Goal: Task Accomplishment & Management: Manage account settings

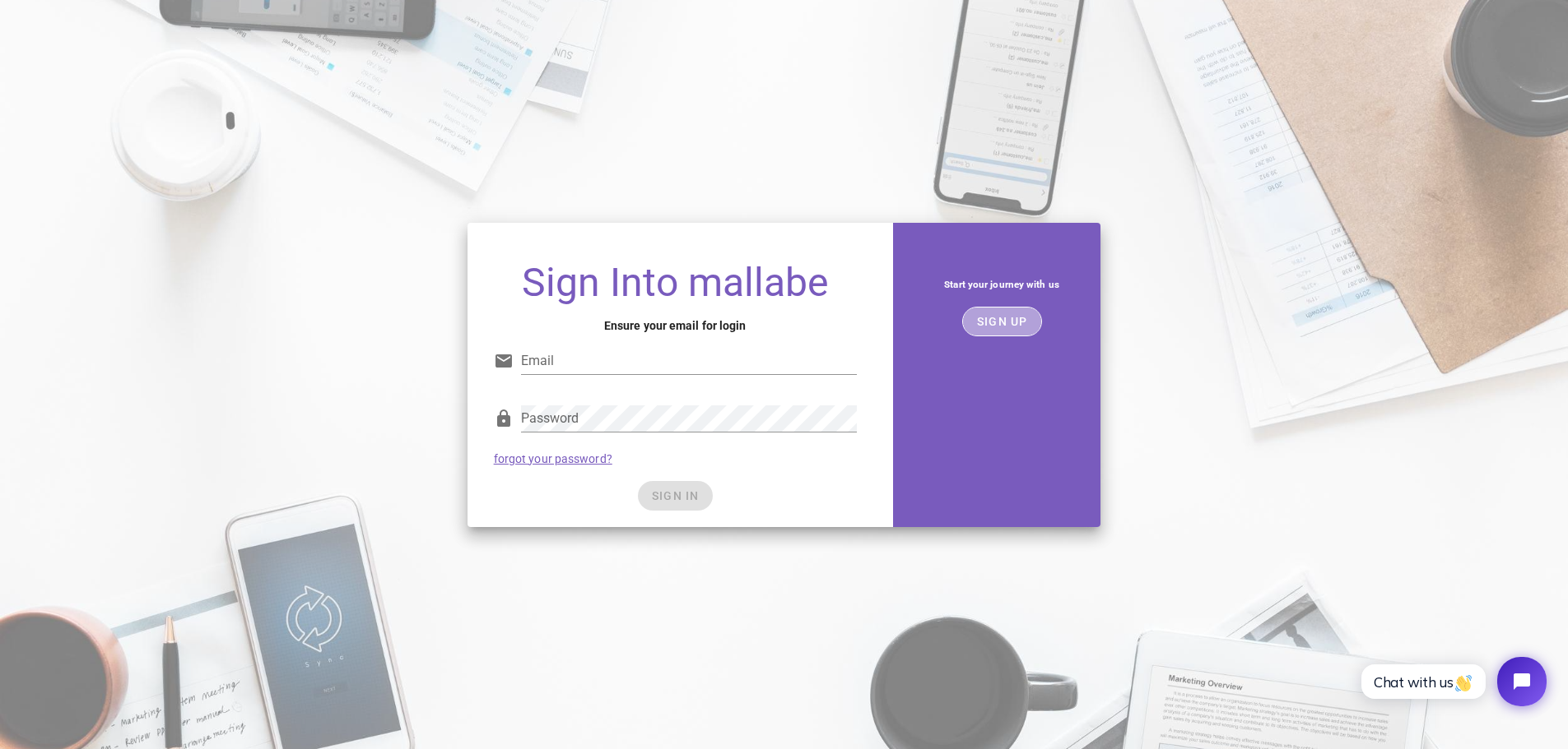
click at [995, 327] on span "SIGN UP" at bounding box center [1002, 321] width 52 height 13
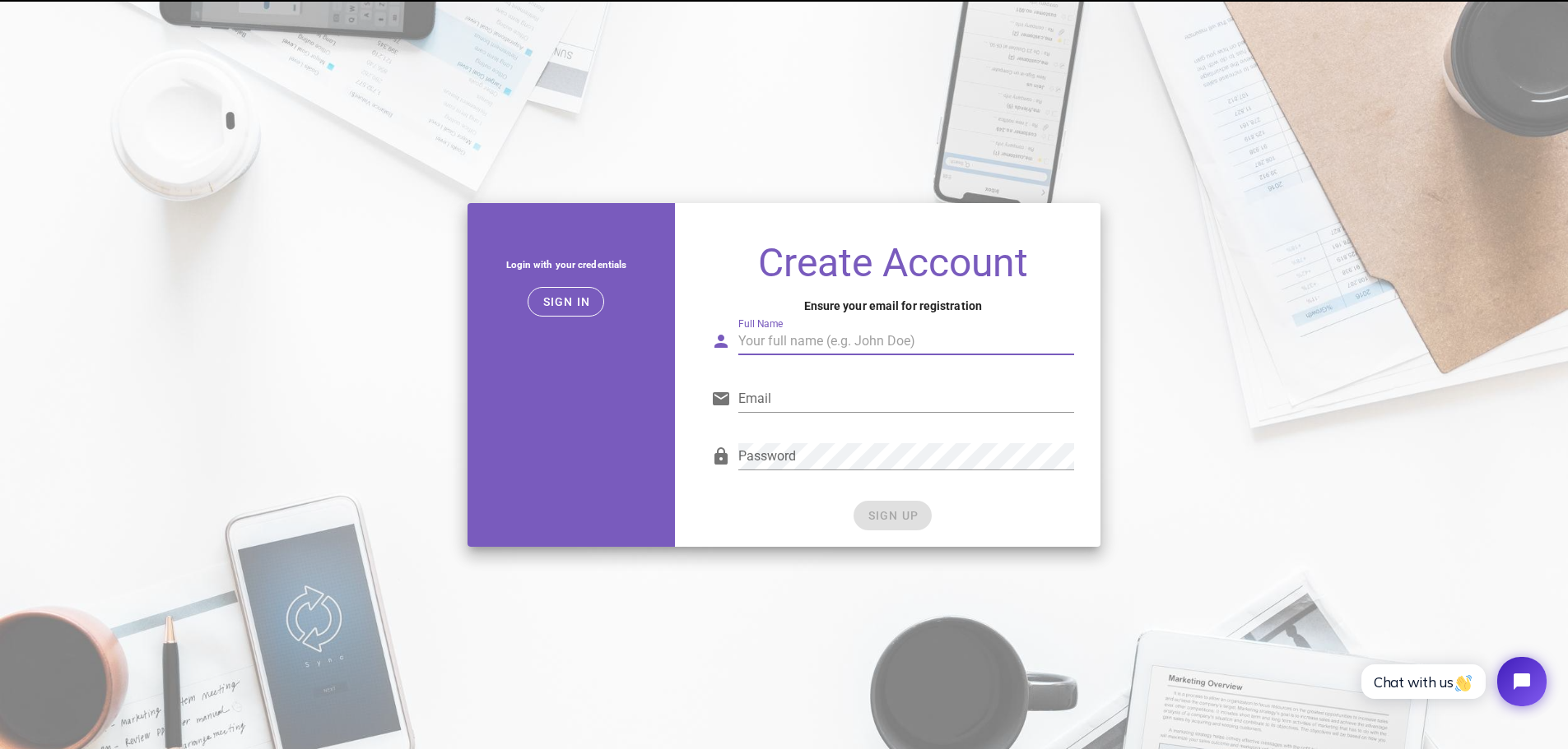
click at [831, 340] on input "Full Name" at bounding box center [906, 341] width 336 height 26
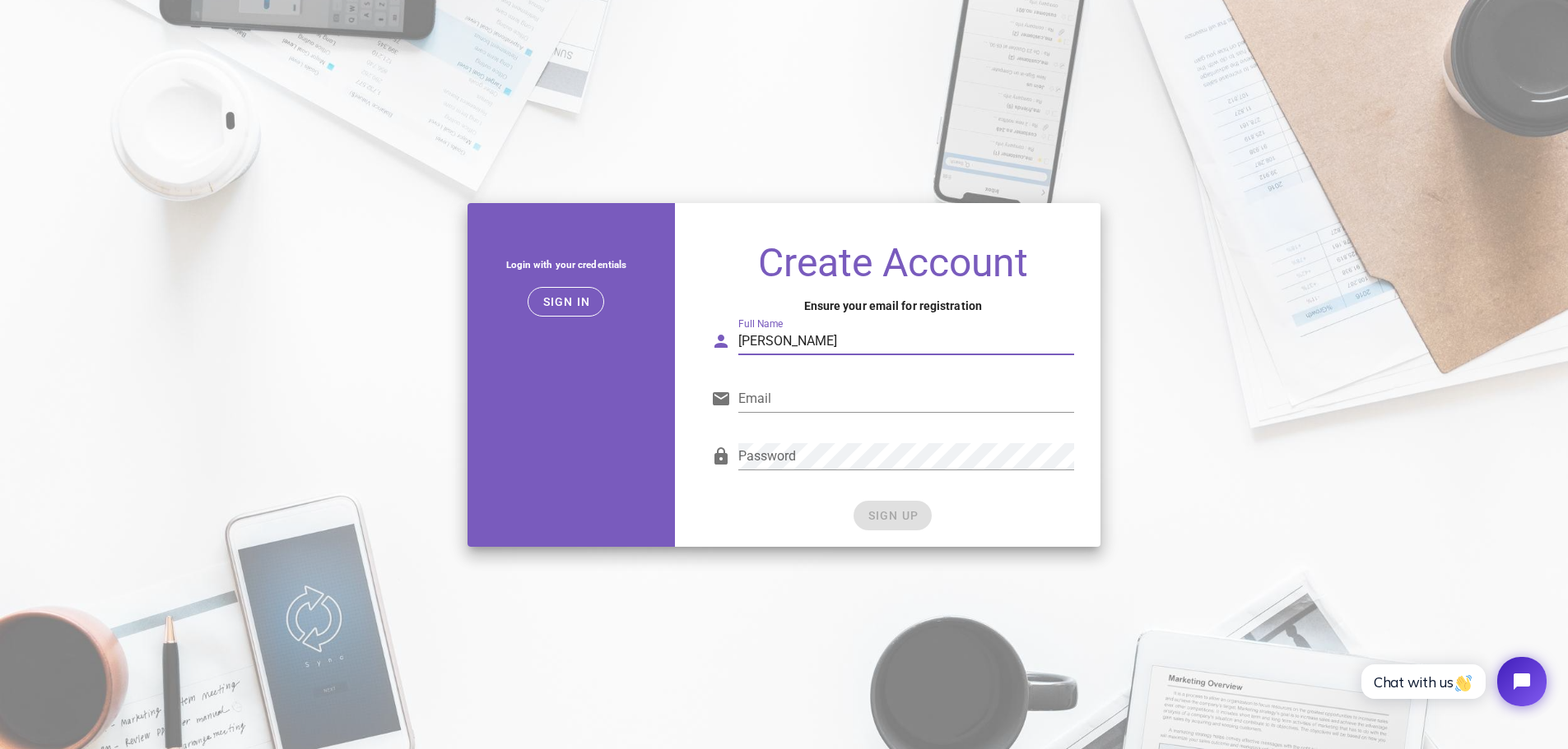
type input "Matheus Rocha"
type input "matheusrochaof@gmail.com"
click at [894, 525] on button "SIGN UP" at bounding box center [893, 516] width 78 height 30
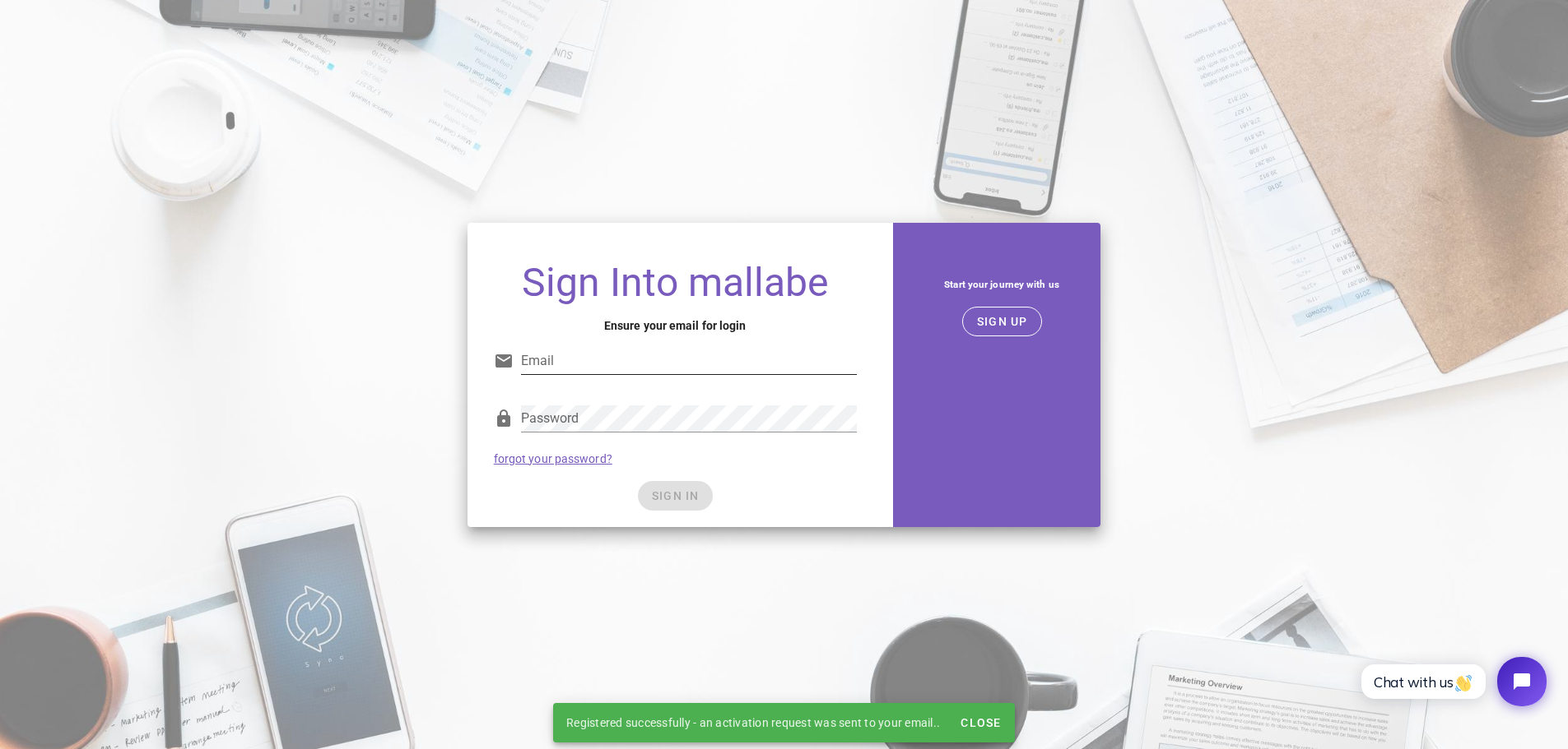
click at [613, 351] on input "Email" at bounding box center [689, 360] width 336 height 26
click at [610, 353] on input "Email" at bounding box center [689, 360] width 336 height 26
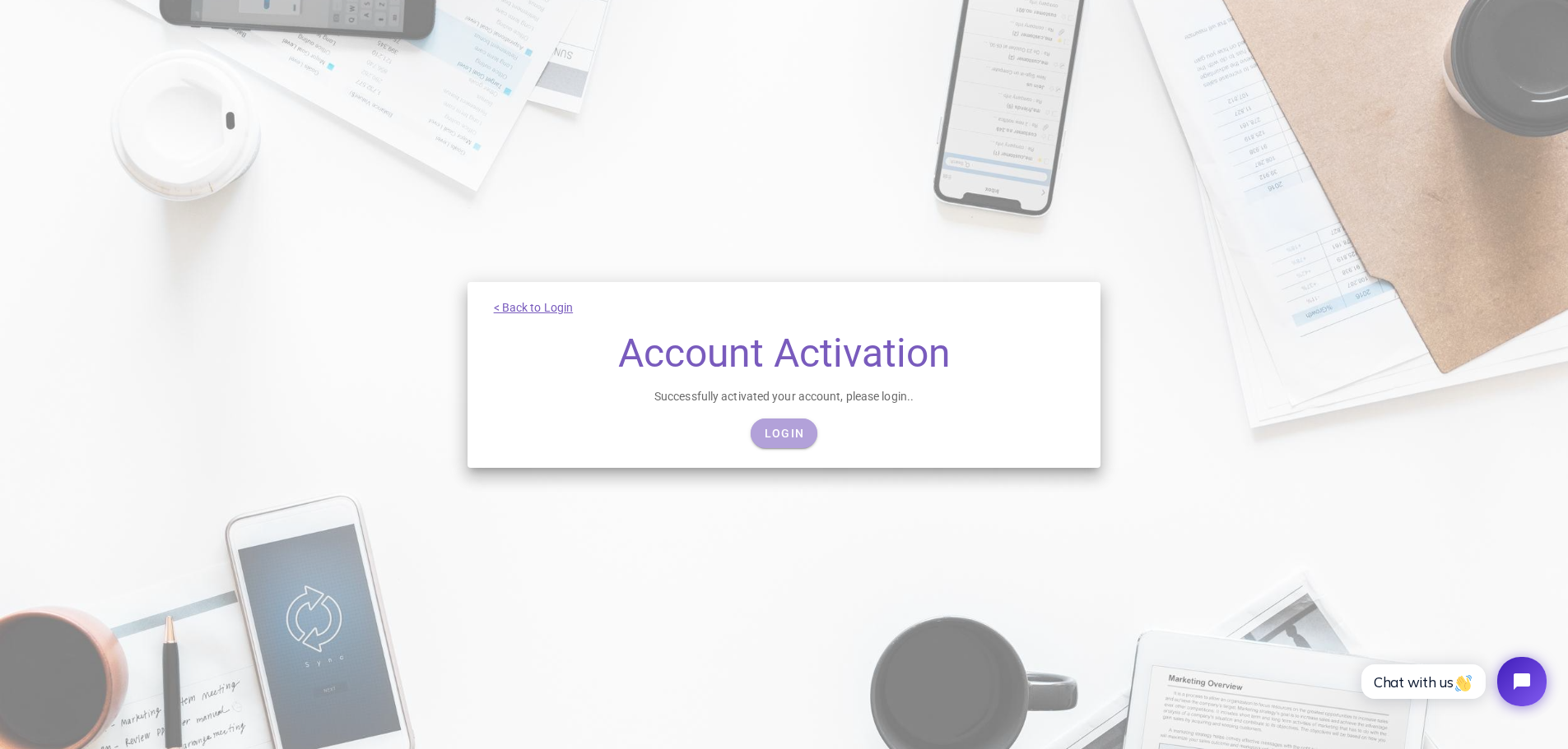
click at [784, 422] on link "Login" at bounding box center [784, 433] width 67 height 30
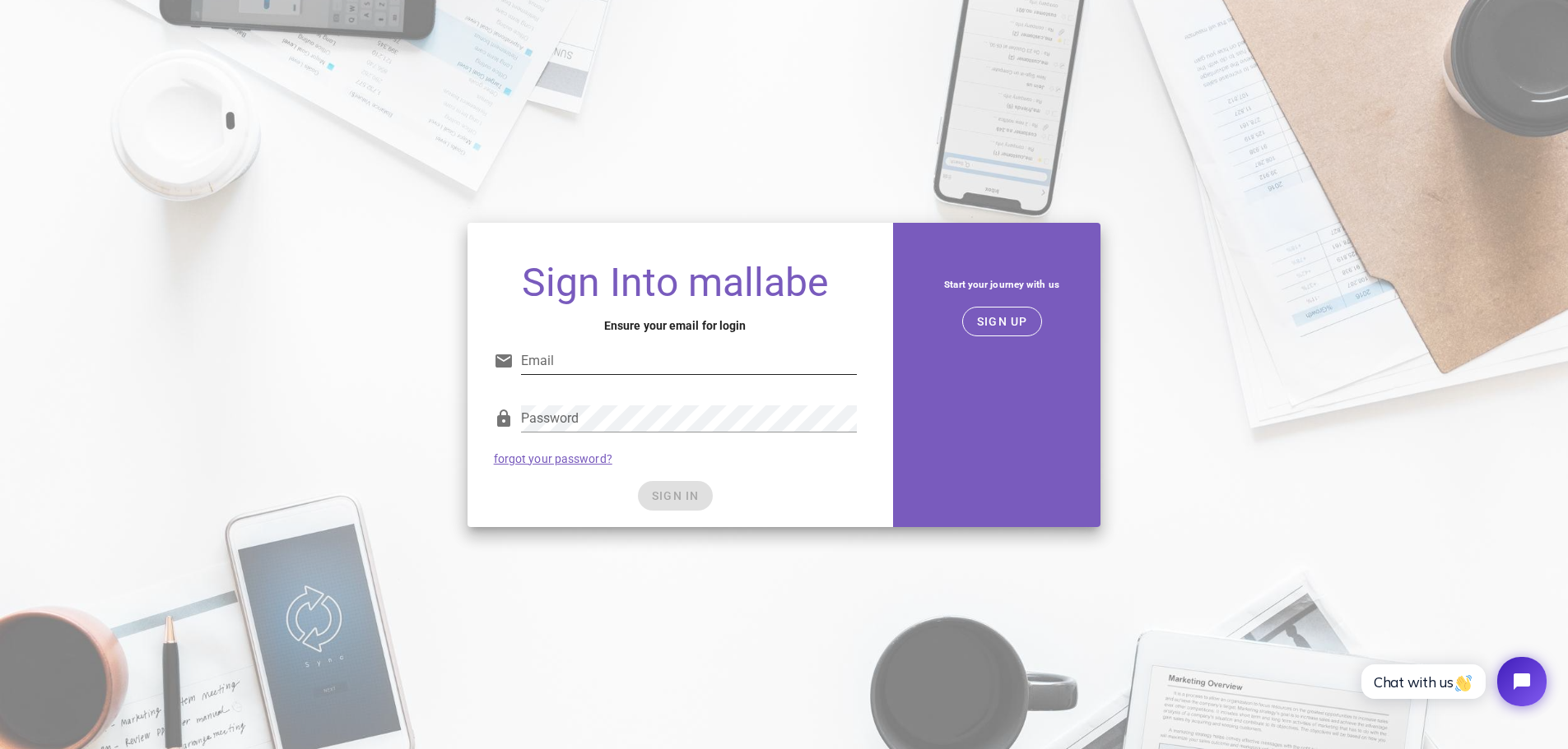
click at [572, 366] on input "Email" at bounding box center [689, 360] width 336 height 26
type input "matheusrochaof@gmail.com"
click at [651, 491] on span "SIGN IN" at bounding box center [675, 495] width 49 height 13
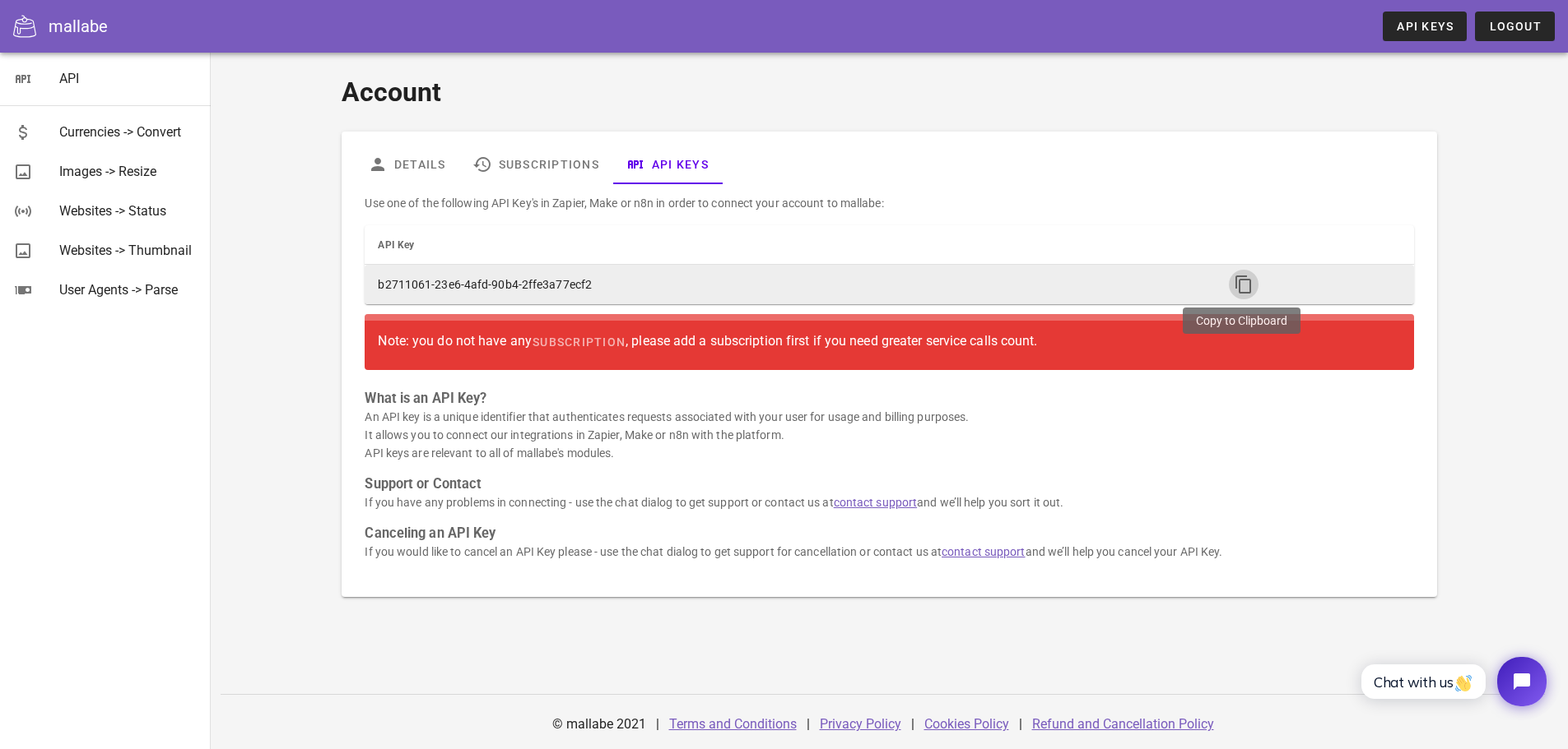
click at [1240, 280] on icon "button" at bounding box center [1243, 284] width 20 height 20
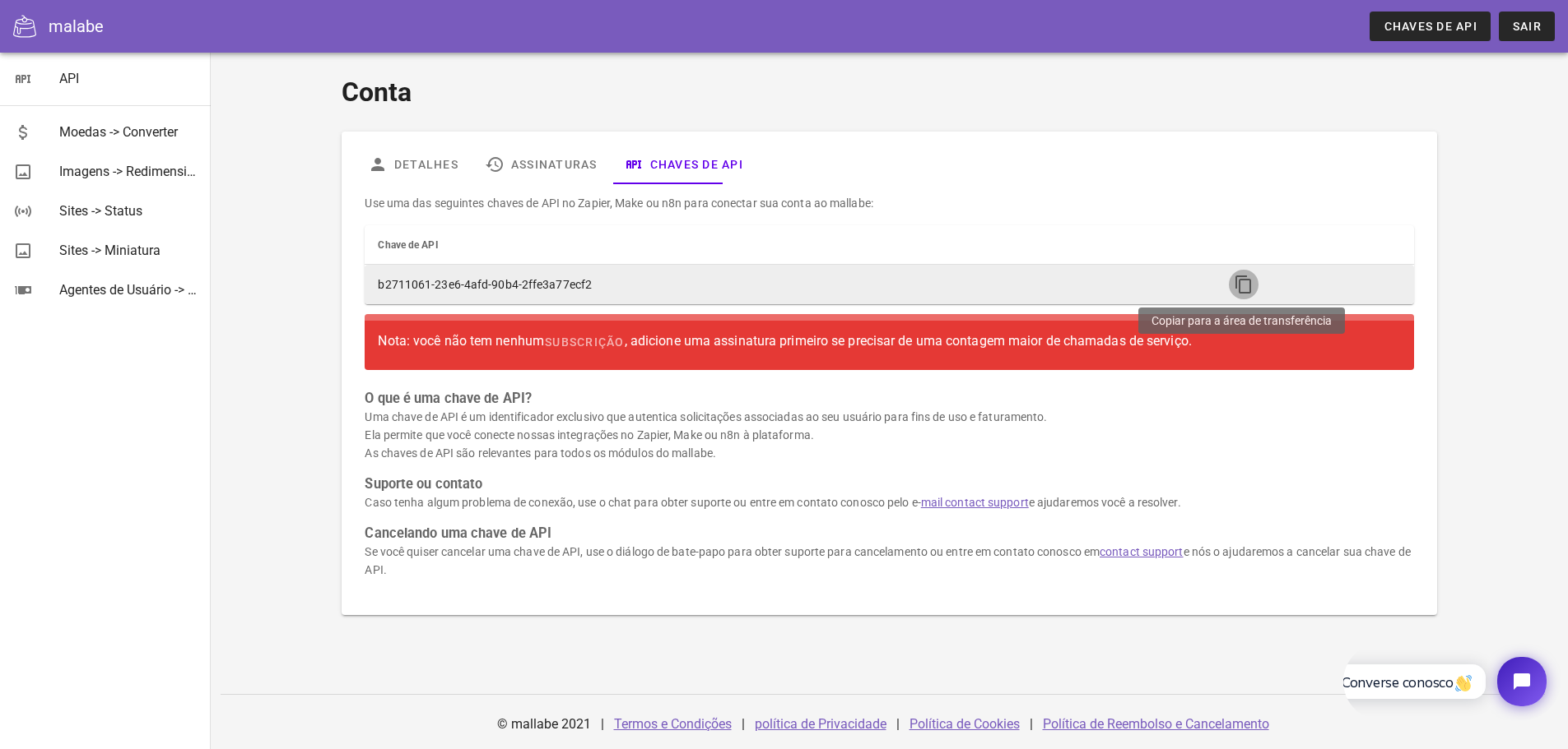
click at [1234, 283] on icon "button" at bounding box center [1243, 284] width 20 height 20
